Goal: Check status: Check status

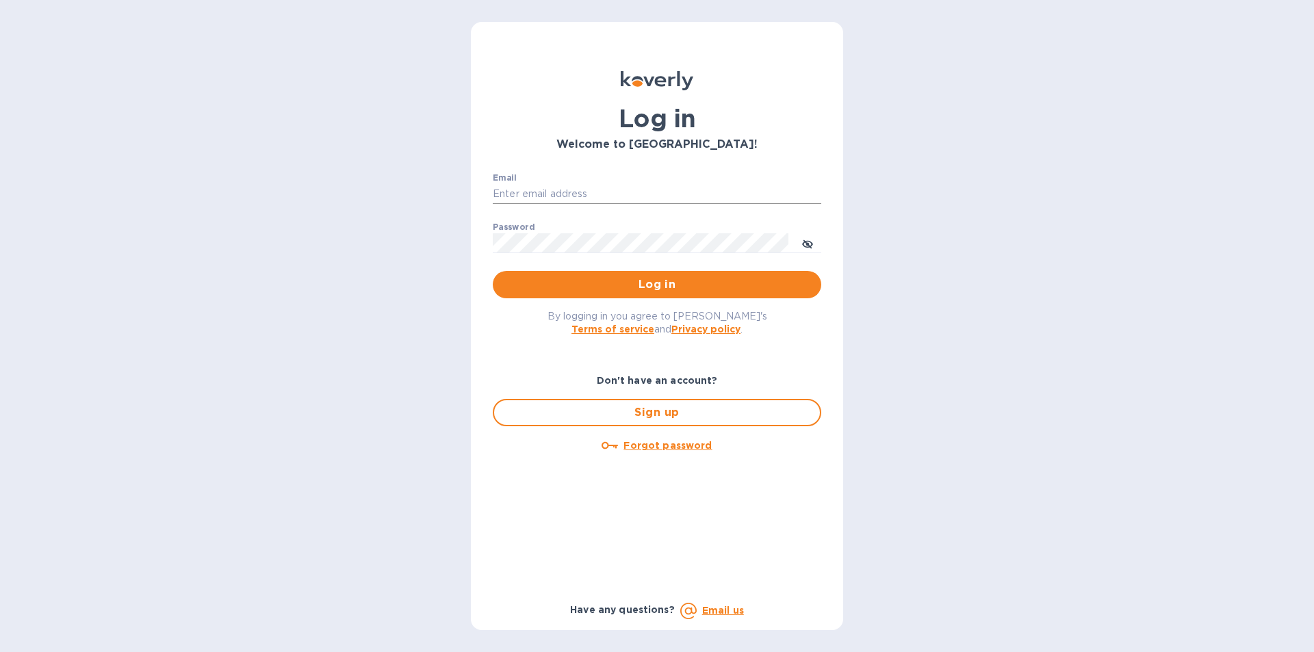
click at [500, 184] on input "Email" at bounding box center [657, 194] width 328 height 21
type input "abdul.m@apakus.co"
click at [598, 280] on span "Log in" at bounding box center [657, 284] width 307 height 16
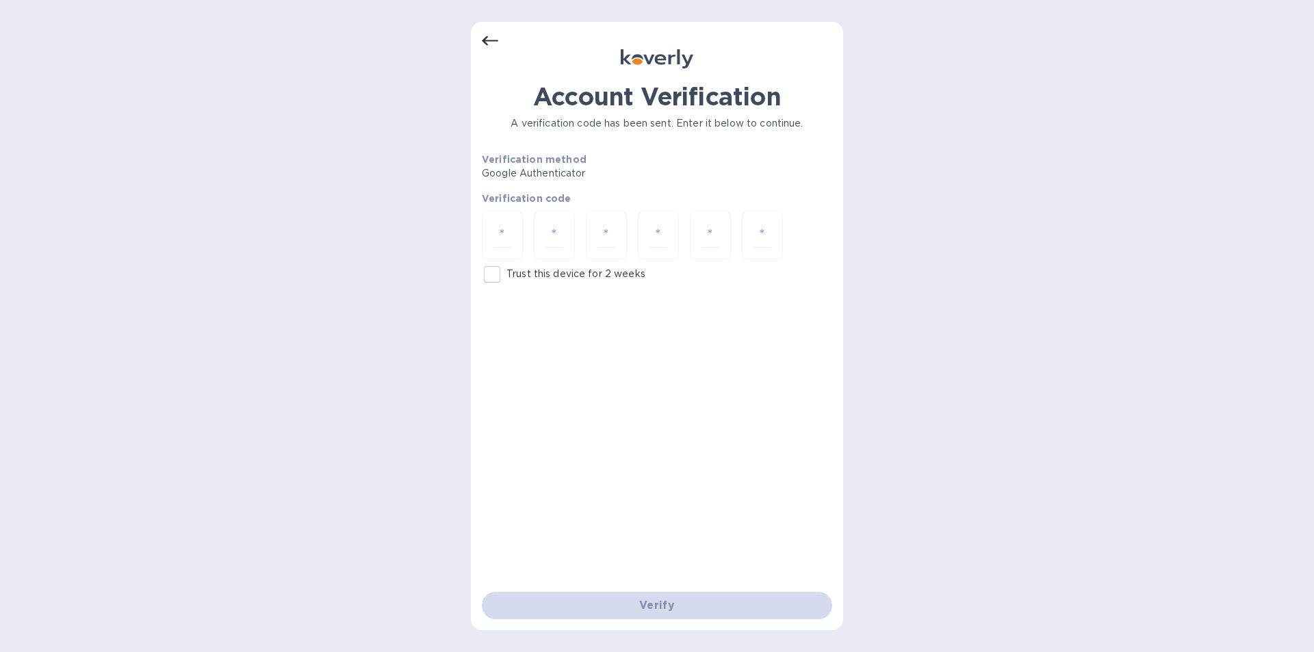
click at [311, 317] on div "Account Verification A verification code has been sent. Enter it below to conti…" at bounding box center [657, 326] width 1314 height 652
click at [495, 279] on input "Trust this device for 2 weeks" at bounding box center [492, 274] width 29 height 29
checkbox input "true"
click at [505, 234] on input "number" at bounding box center [502, 234] width 18 height 25
type input "6"
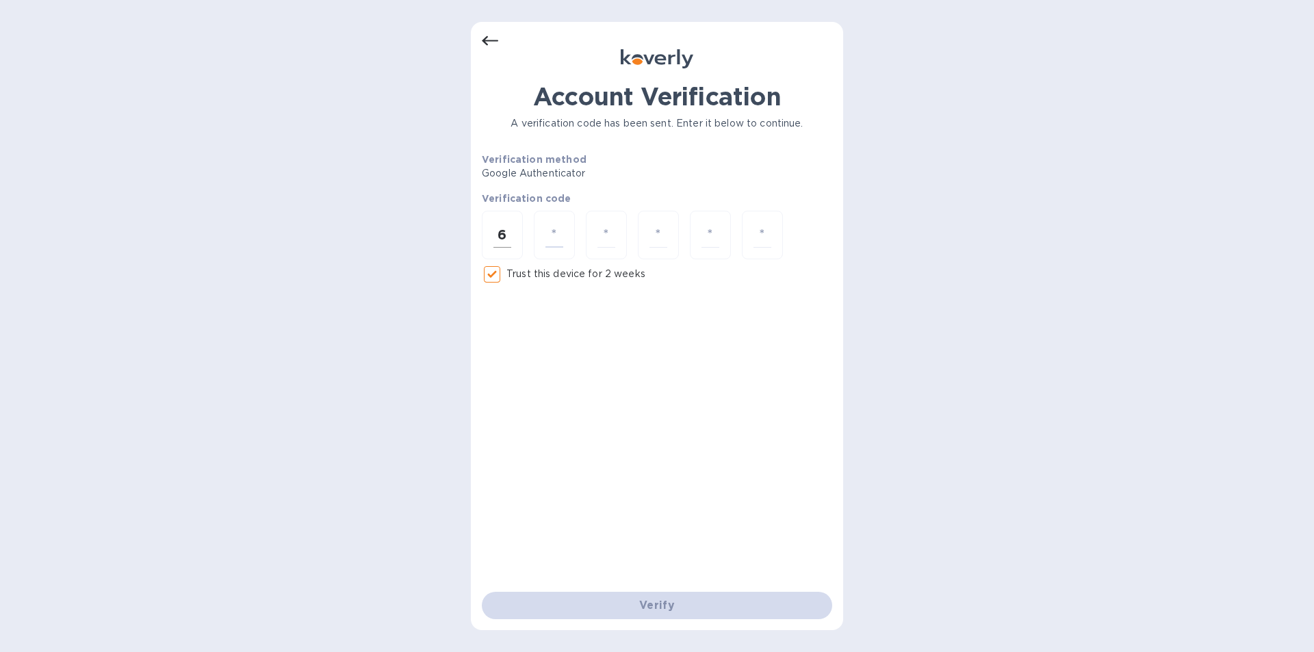
type input "8"
type input "3"
type input "9"
type input "3"
type input "1"
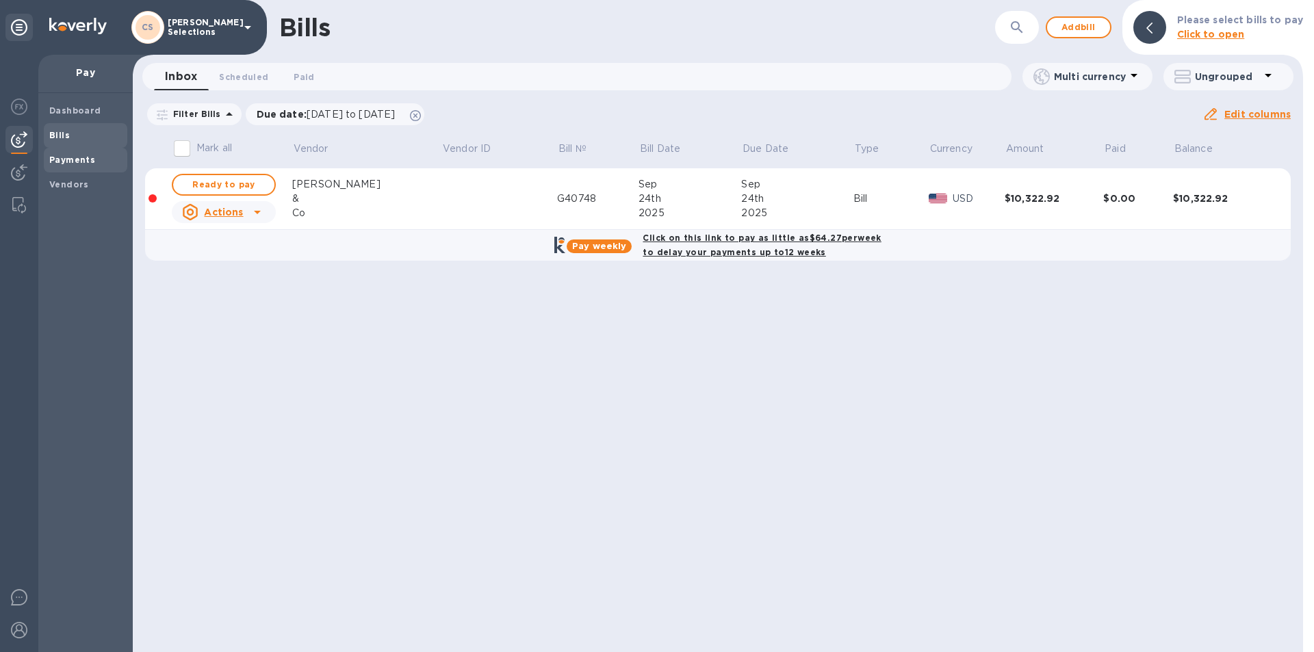
click at [90, 155] on b "Payments" at bounding box center [72, 160] width 46 height 10
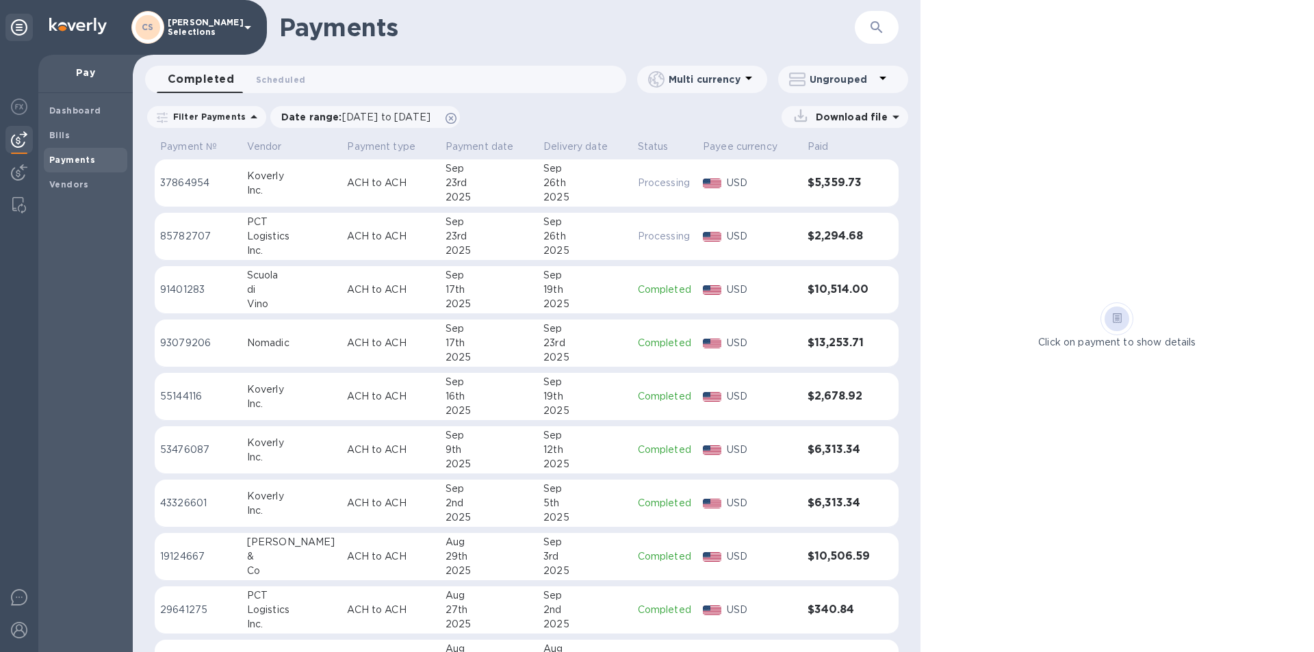
click at [773, 189] on p "USD" at bounding box center [762, 183] width 70 height 14
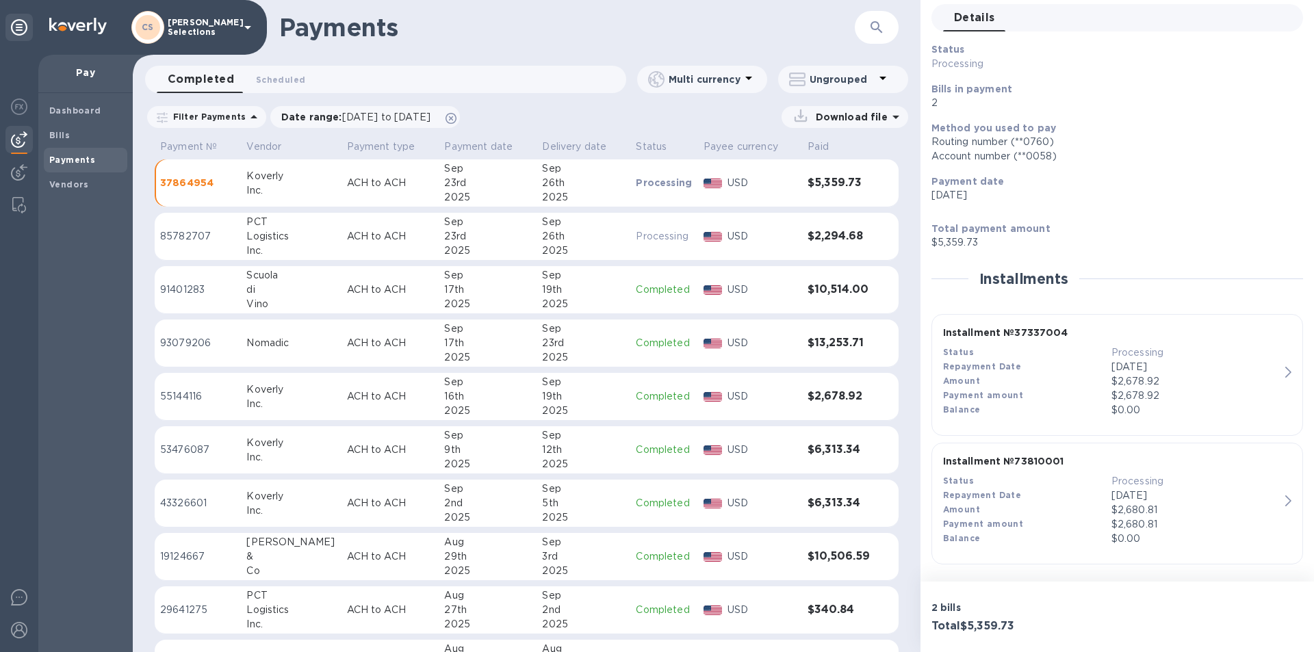
scroll to position [57, 0]
click at [1117, 393] on p "$2,678.92" at bounding box center [1195, 395] width 168 height 14
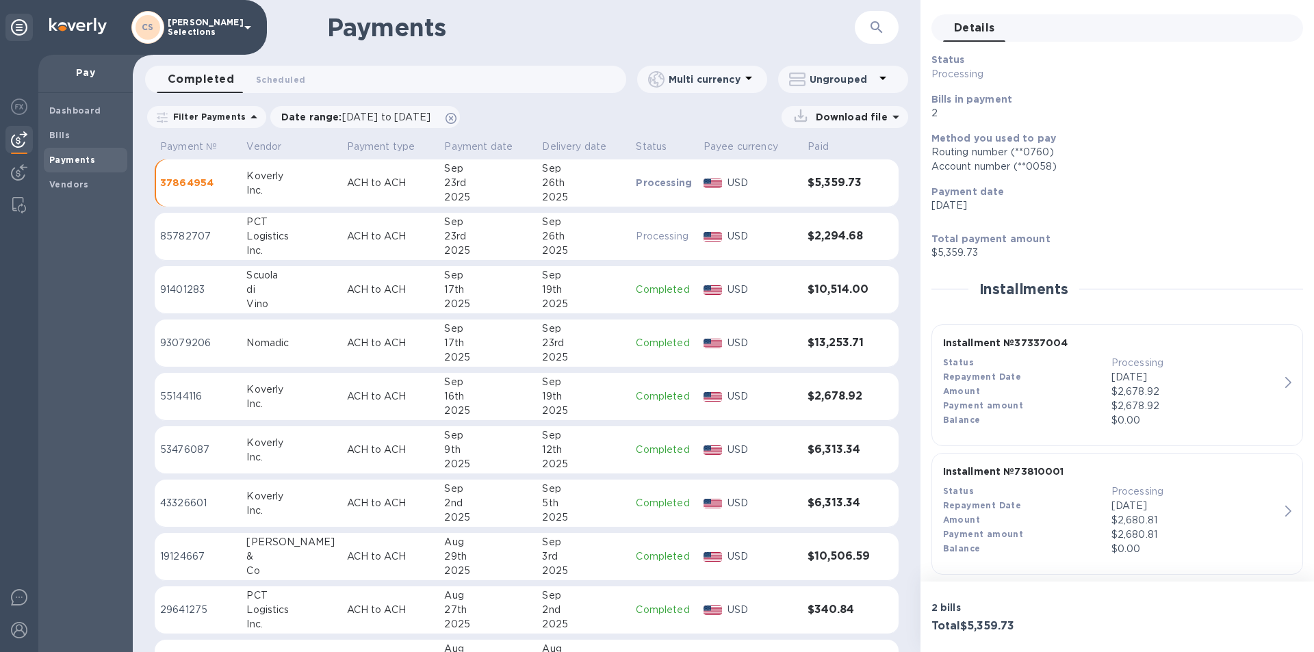
scroll to position [57, 0]
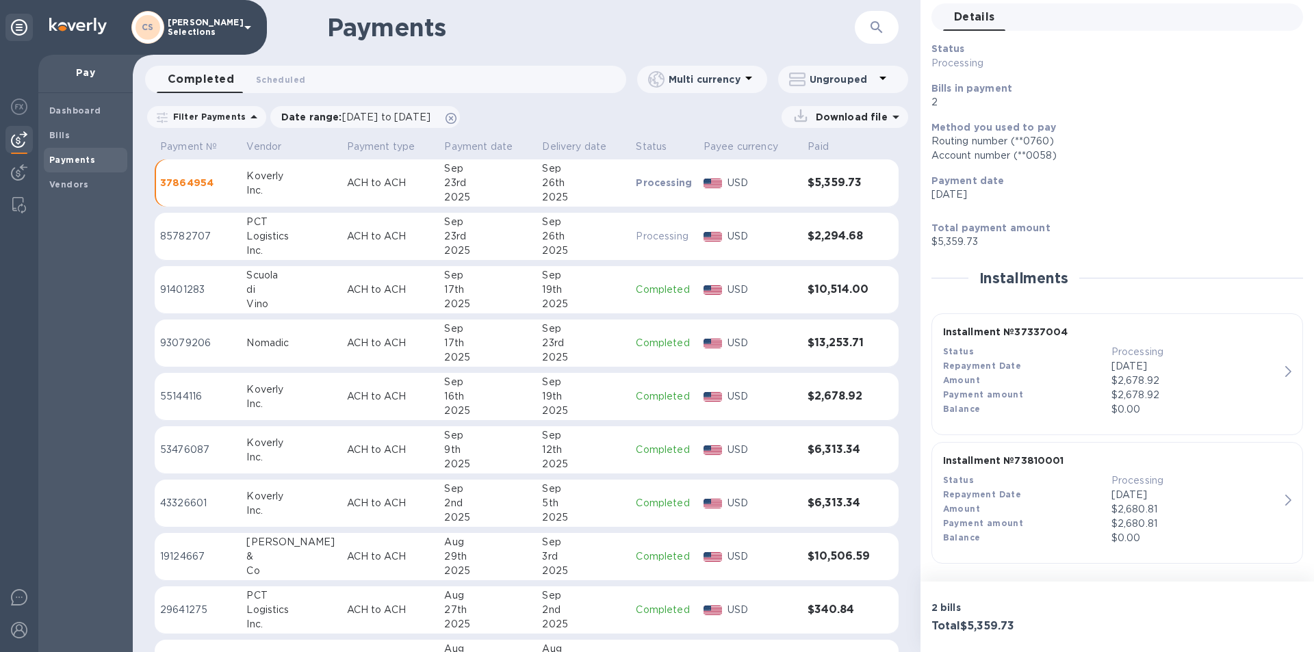
click at [1072, 513] on div "Amount" at bounding box center [1027, 509] width 168 height 14
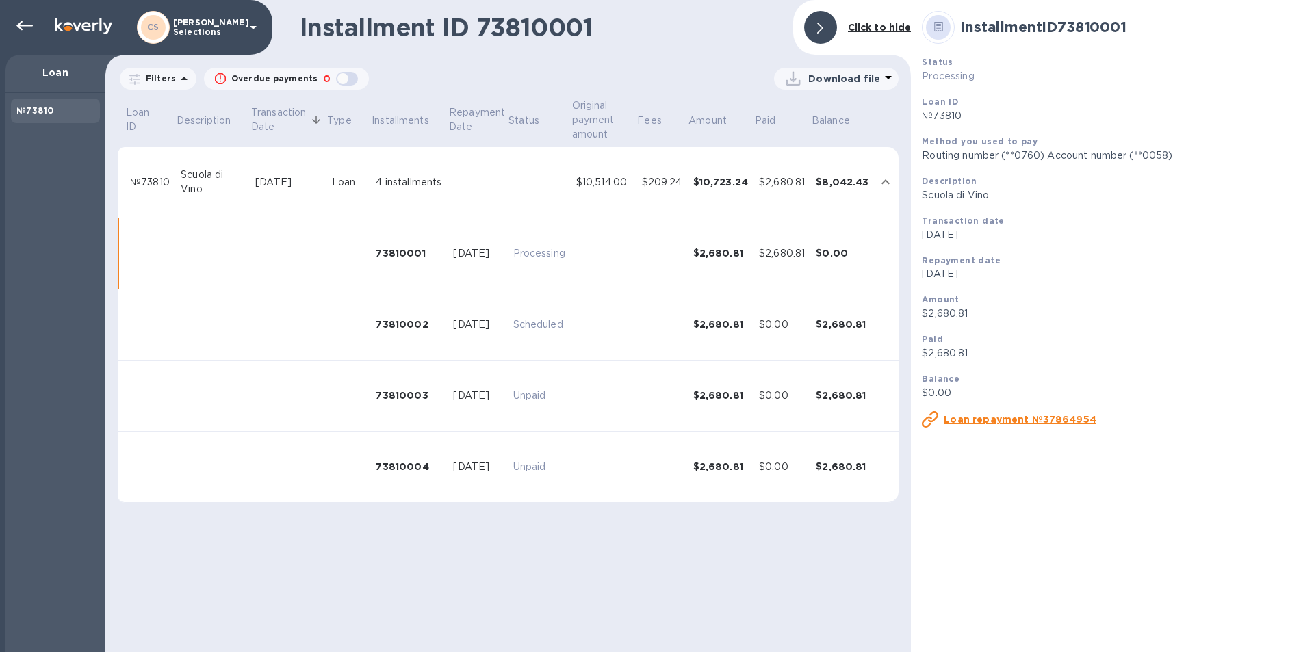
click at [619, 577] on div "Installment ID 73810001 Click to hide Filters Overdue payments 0 Download file …" at bounding box center [507, 326] width 805 height 652
